Goal: Information Seeking & Learning: Learn about a topic

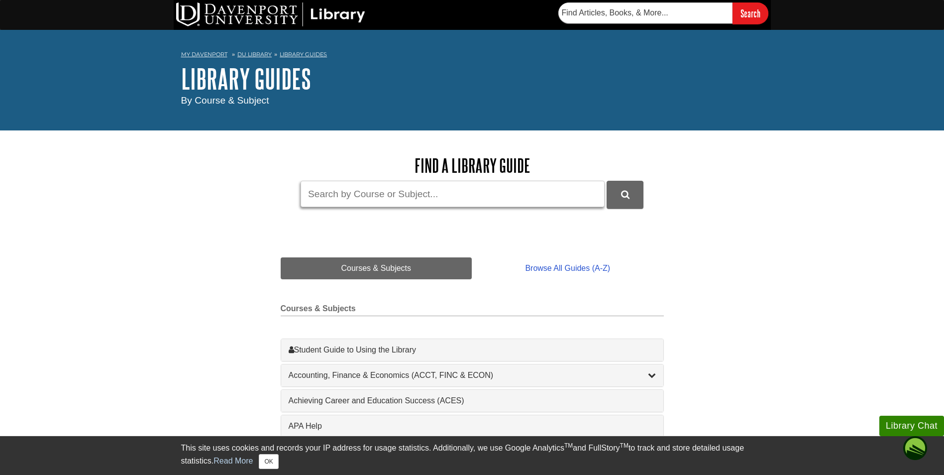
click at [321, 192] on input "Guide Search Terms" at bounding box center [453, 194] width 304 height 26
type input "legal business and ethics"
click at [627, 194] on icon "submit" at bounding box center [625, 194] width 8 height 9
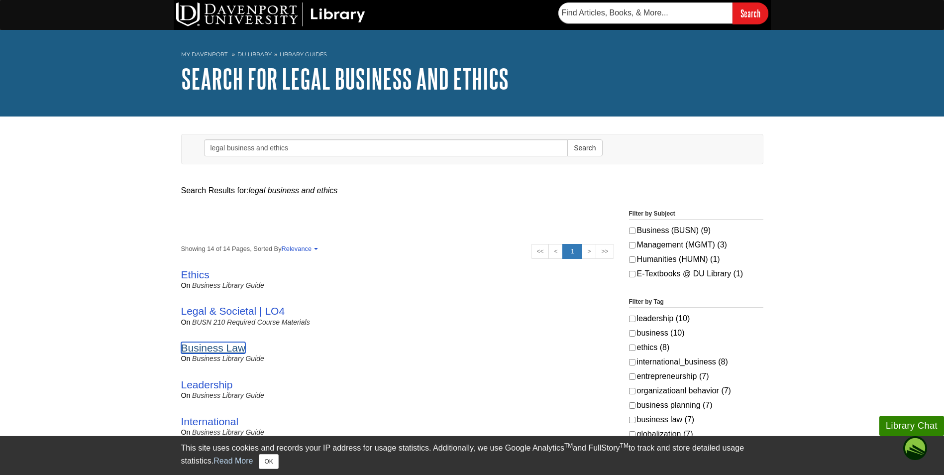
click at [200, 345] on link "Business Law" at bounding box center [213, 347] width 65 height 11
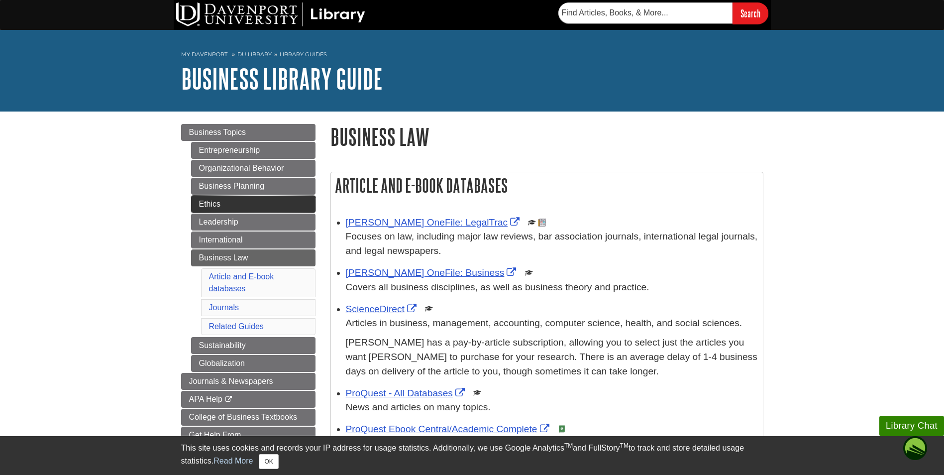
click at [233, 207] on link "Ethics" at bounding box center [253, 204] width 124 height 17
